Goal: Task Accomplishment & Management: Manage account settings

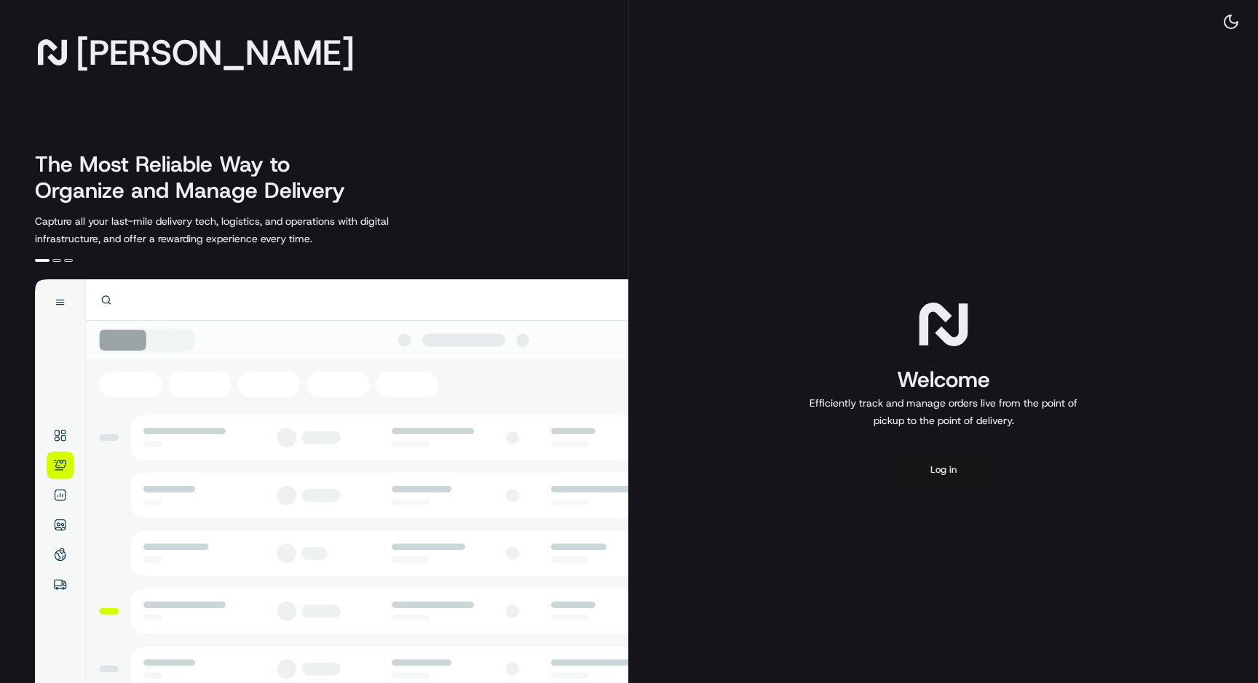
click at [940, 469] on button "Log in" at bounding box center [943, 470] width 116 height 35
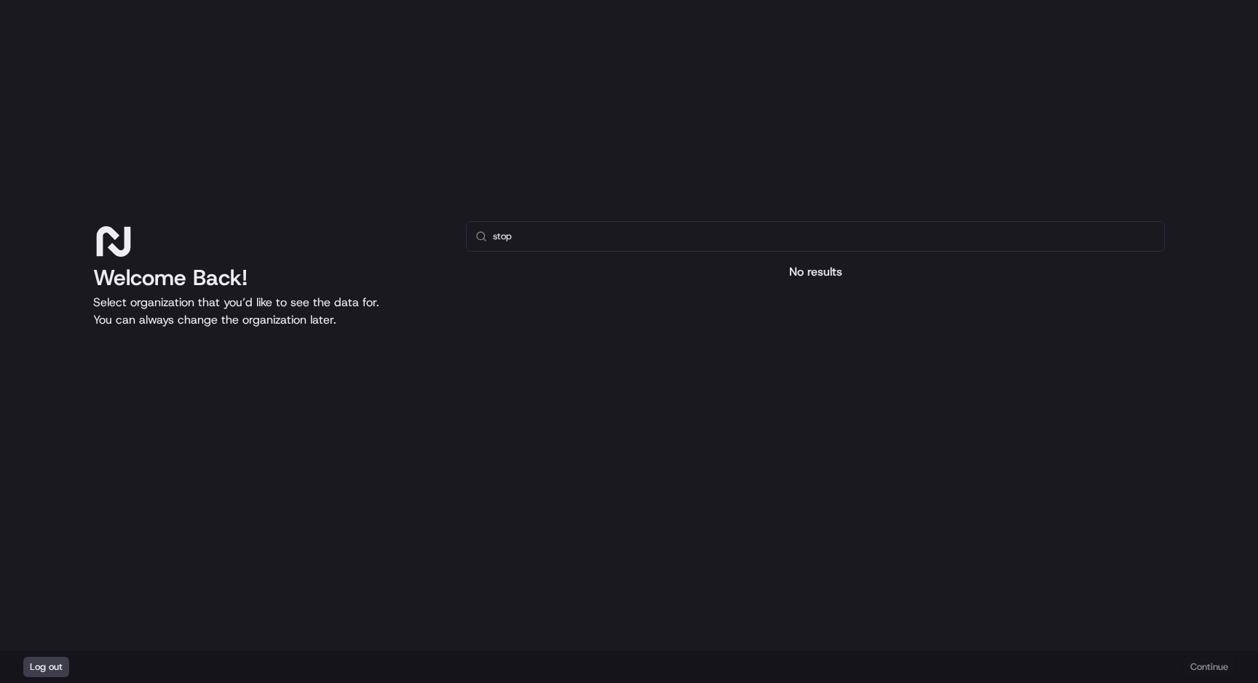
type input "stop"
